Goal: Transaction & Acquisition: Purchase product/service

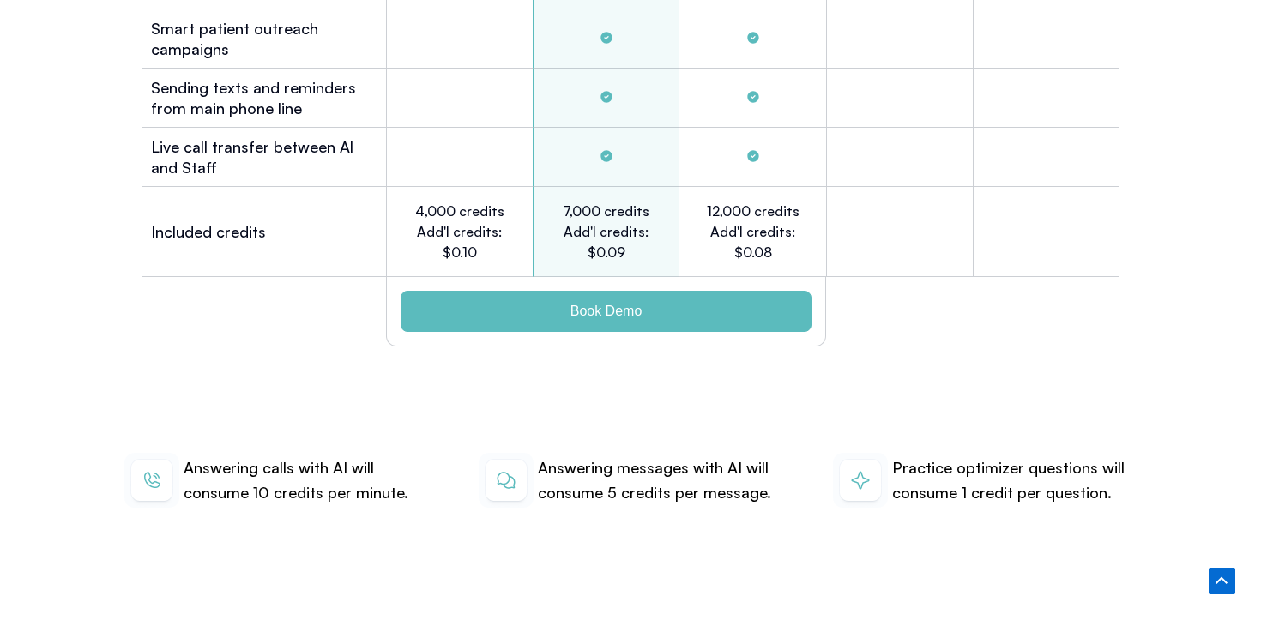
scroll to position [5602, 0]
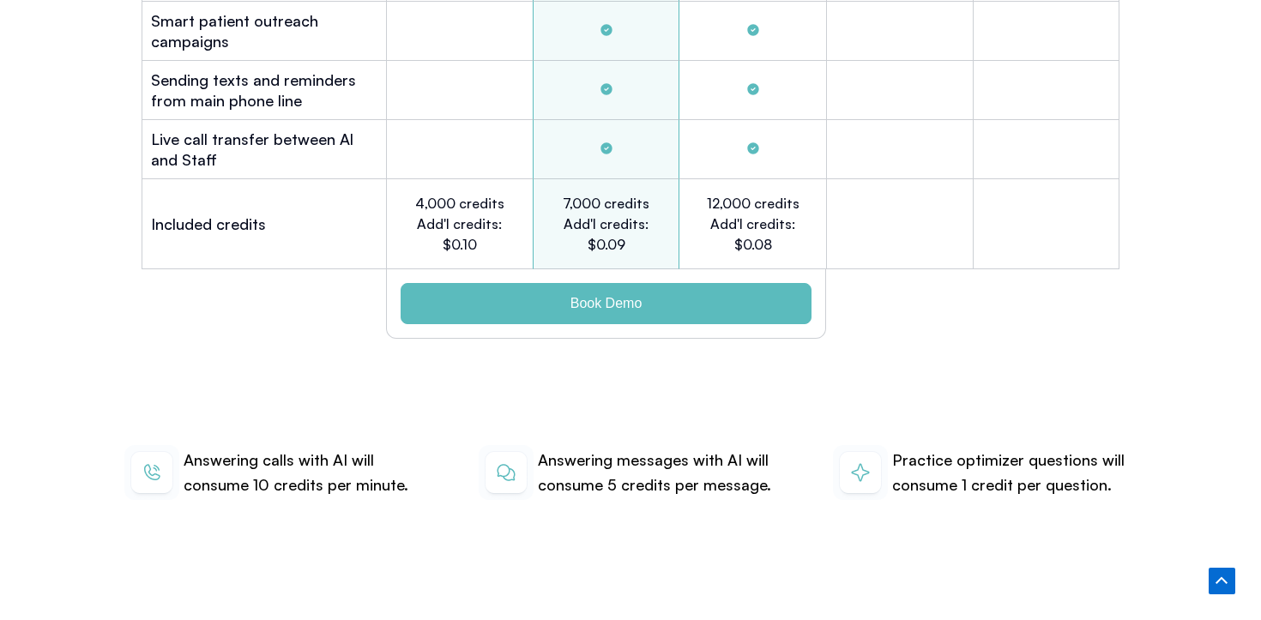
click at [574, 193] on h2 "7,000 credits Add'l credits: $0.09" at bounding box center [606, 224] width 94 height 62
drag, startPoint x: 572, startPoint y: 202, endPoint x: 654, endPoint y: 202, distance: 81.5
click at [654, 202] on div "7,000 credits Add'l credits: $0.09" at bounding box center [606, 224] width 147 height 90
click at [618, 208] on h2 "7,000 credits Add'l credits: $0.09" at bounding box center [606, 224] width 94 height 62
click at [903, 222] on div "Tabs. Open items with Enter or Space, close with Escape and navigate using the …" at bounding box center [899, 224] width 147 height 90
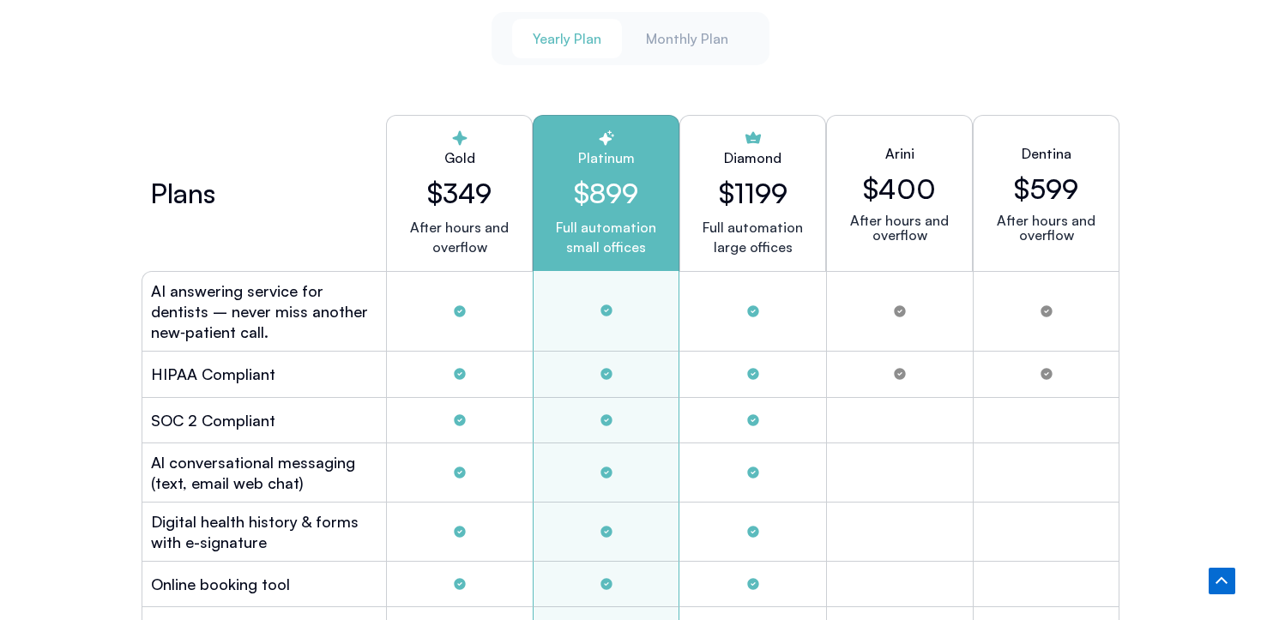
scroll to position [4652, 0]
drag, startPoint x: 551, startPoint y: 219, endPoint x: 645, endPoint y: 248, distance: 98.8
click at [645, 248] on p "Full automation small offices" at bounding box center [606, 236] width 118 height 39
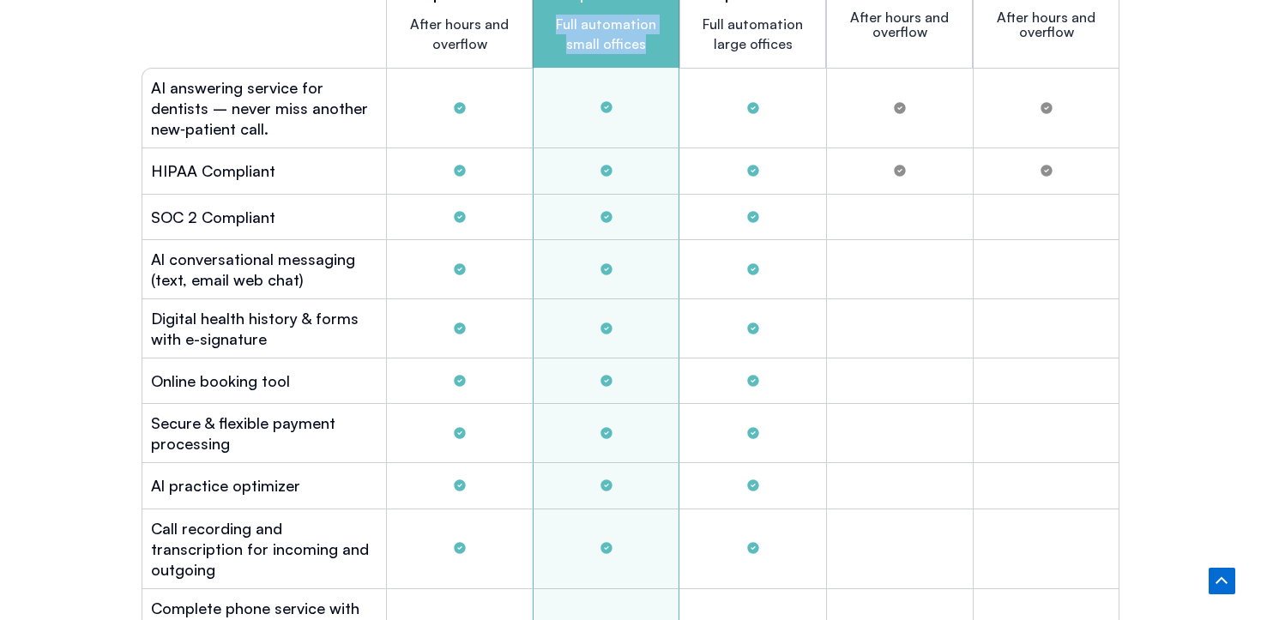
scroll to position [4847, 0]
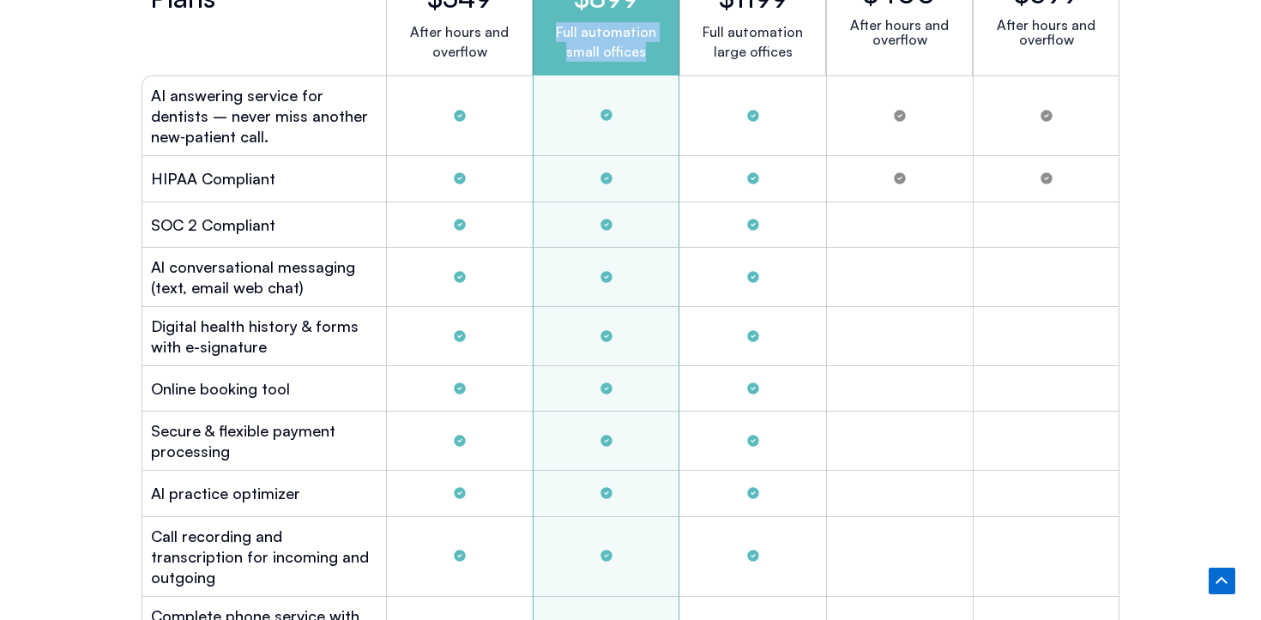
click at [570, 27] on p "Full automation small offices" at bounding box center [606, 41] width 118 height 39
drag, startPoint x: 560, startPoint y: 26, endPoint x: 643, endPoint y: 56, distance: 87.7
click at [643, 56] on p "Full automation small offices" at bounding box center [606, 41] width 118 height 39
click at [643, 55] on p "Full automation small offices" at bounding box center [606, 41] width 118 height 39
